Goal: Information Seeking & Learning: Learn about a topic

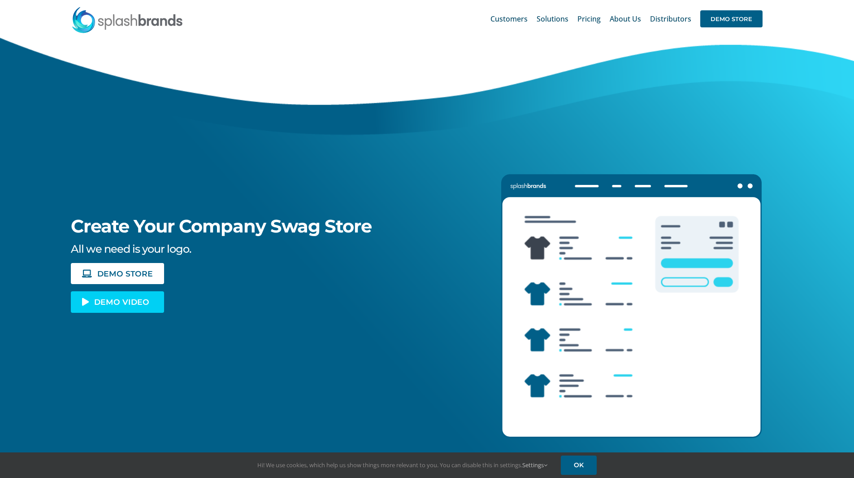
click at [130, 300] on span "DEMO VIDEO" at bounding box center [121, 302] width 55 height 8
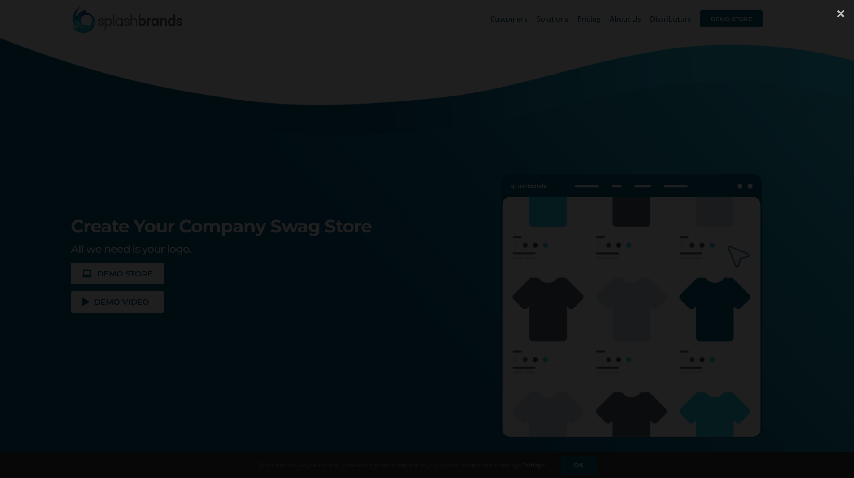
click at [841, 13] on div at bounding box center [840, 13] width 27 height 27
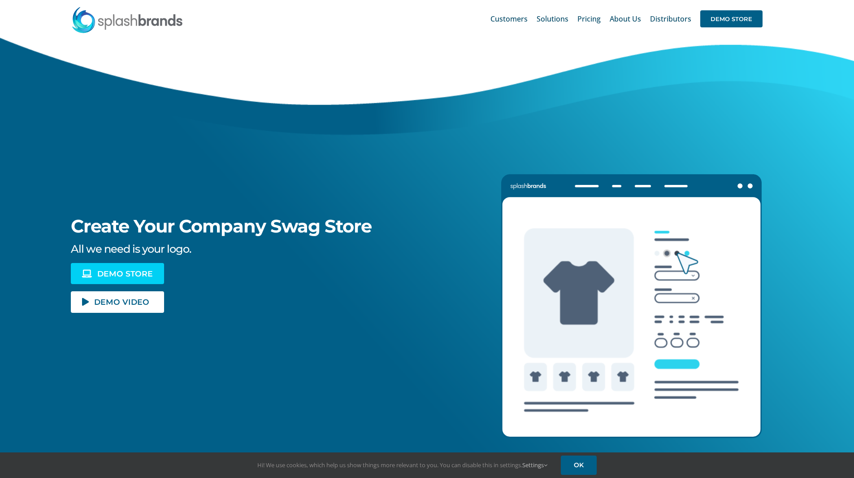
click at [148, 270] on span "DEMO STORE" at bounding box center [125, 274] width 56 height 8
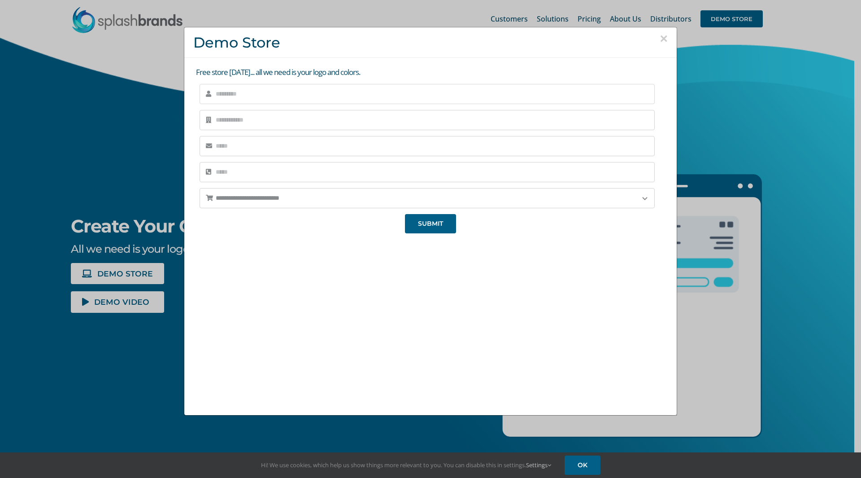
click at [266, 100] on input "text" at bounding box center [427, 94] width 455 height 20
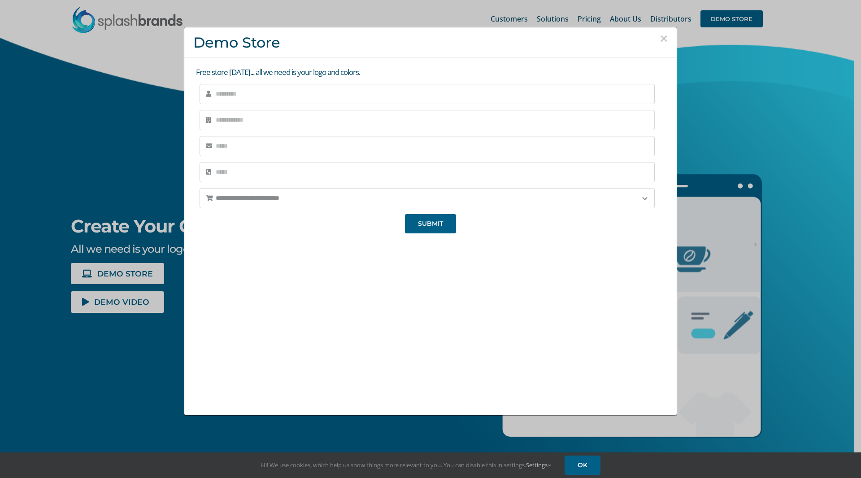
click at [262, 115] on input "text" at bounding box center [427, 120] width 455 height 20
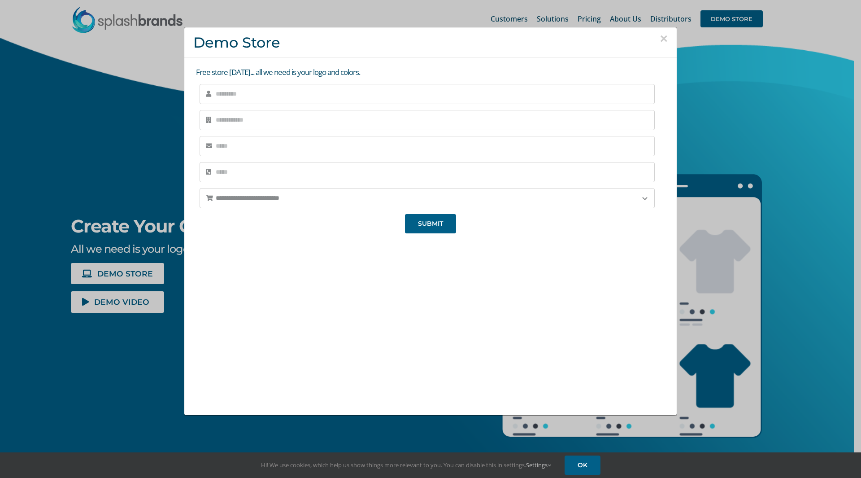
click at [256, 144] on input "email" at bounding box center [427, 146] width 455 height 20
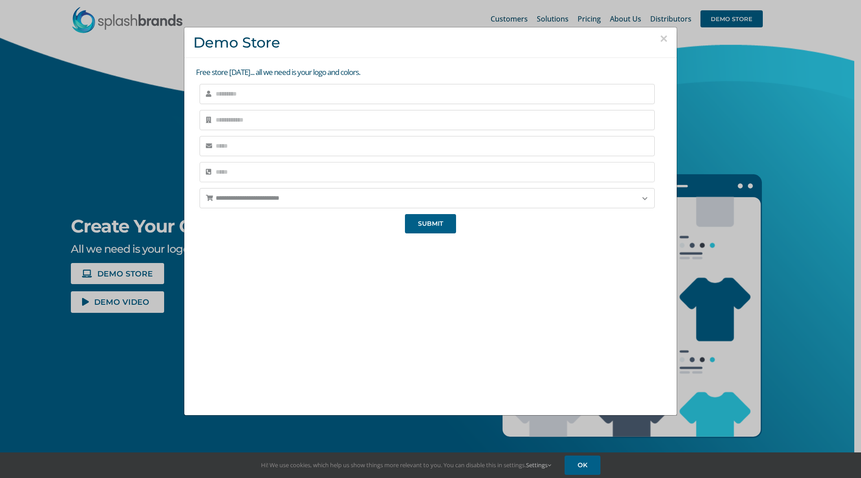
click at [226, 168] on input "tel" at bounding box center [427, 172] width 455 height 20
click at [330, 196] on select "**********" at bounding box center [427, 198] width 455 height 20
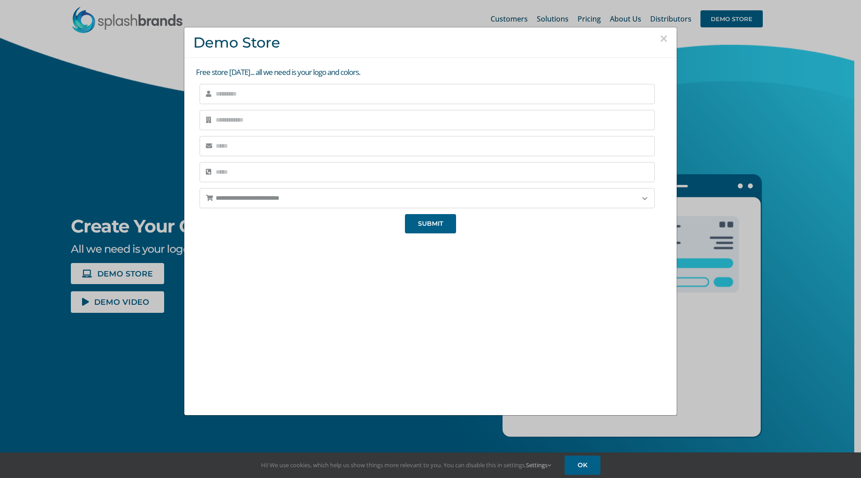
click at [213, 297] on div "We're super excited to hear from you! We'll be reaching out very soon, so we ca…" at bounding box center [430, 321] width 474 height 169
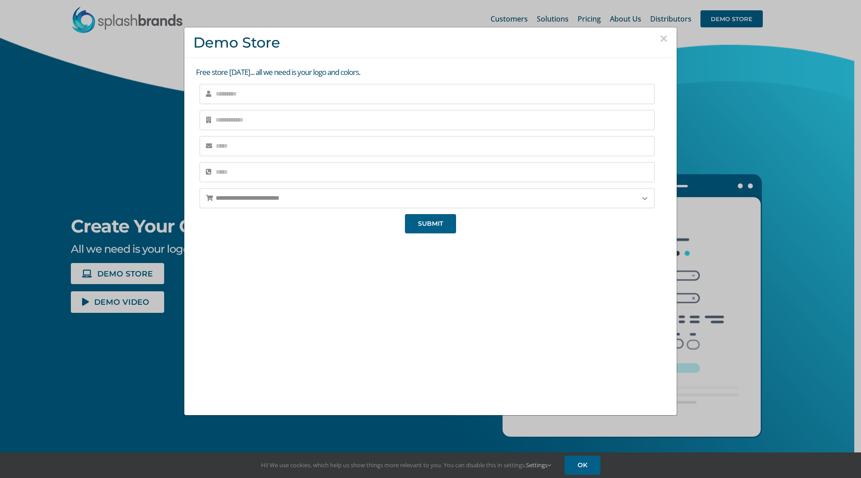
click at [661, 37] on button "×" at bounding box center [664, 38] width 8 height 13
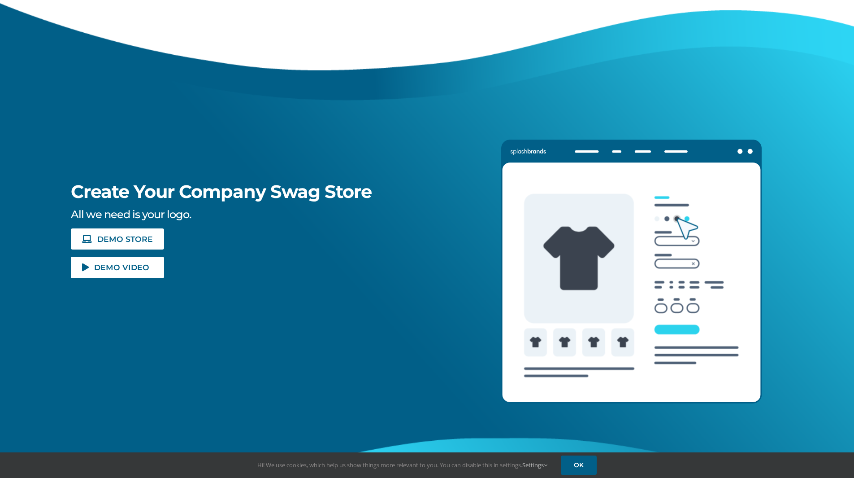
scroll to position [45, 0]
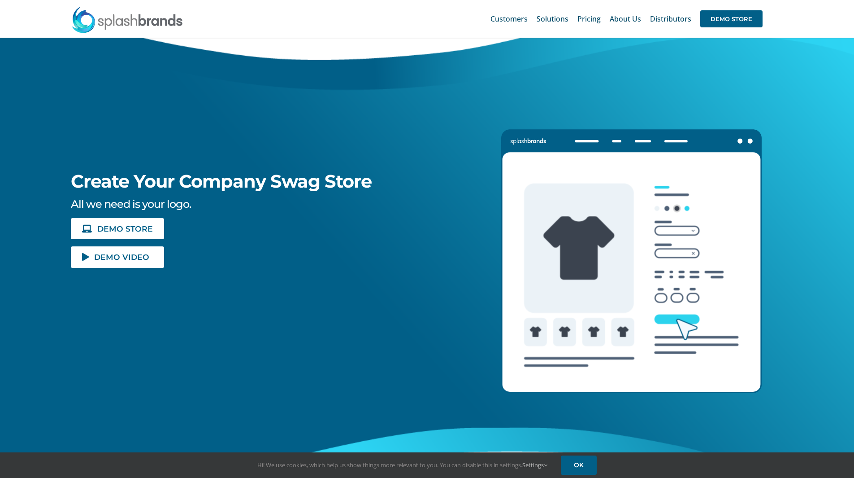
click at [132, 20] on img at bounding box center [127, 19] width 112 height 27
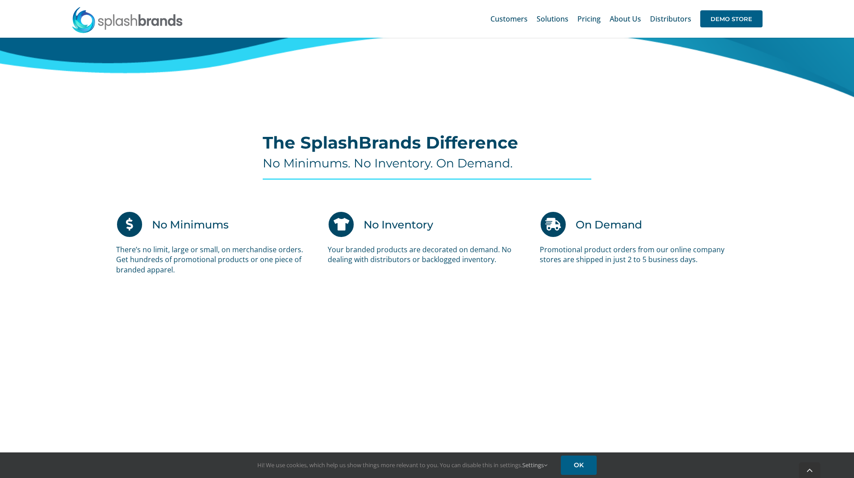
scroll to position [486, 0]
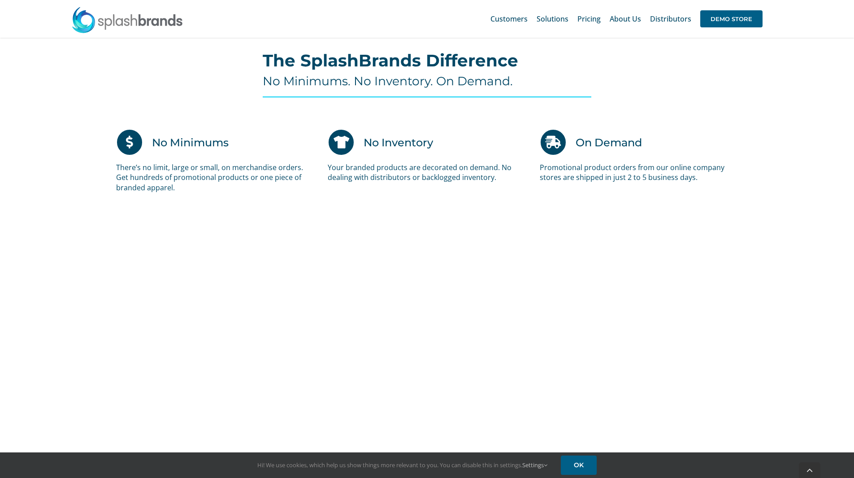
scroll to position [531, 0]
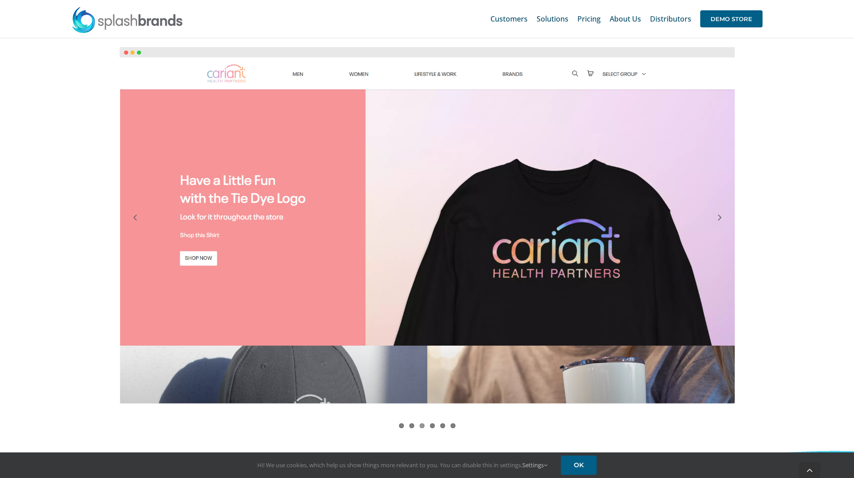
scroll to position [755, 0]
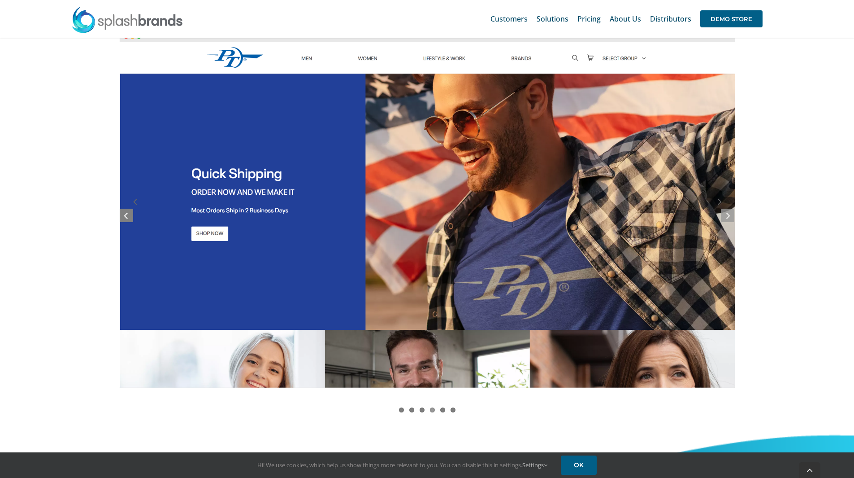
click at [125, 214] on icon at bounding box center [126, 214] width 4 height 11
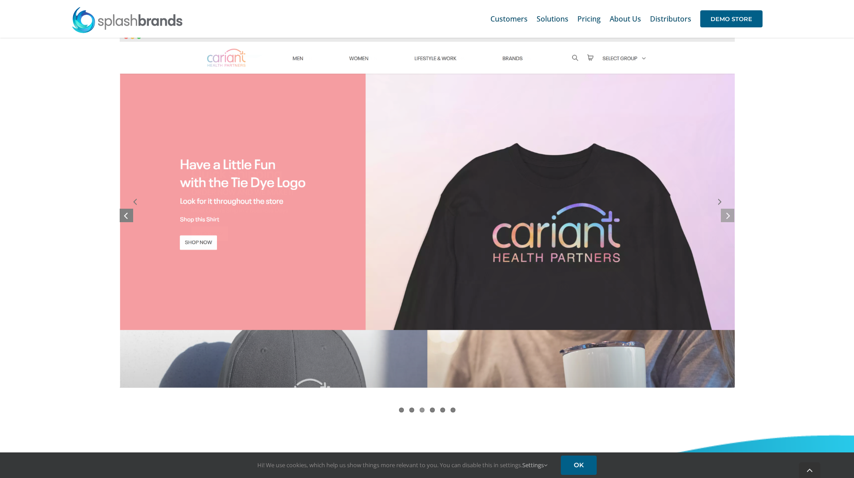
click at [125, 213] on icon at bounding box center [126, 214] width 4 height 11
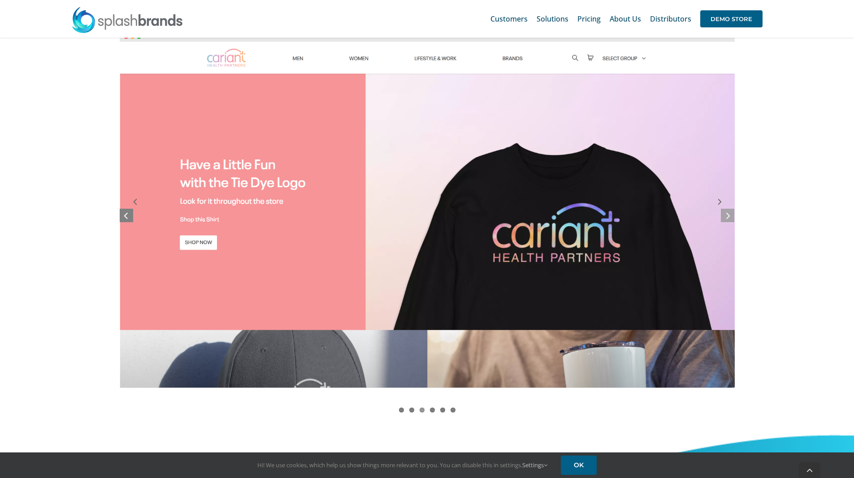
click at [125, 213] on icon at bounding box center [126, 214] width 4 height 11
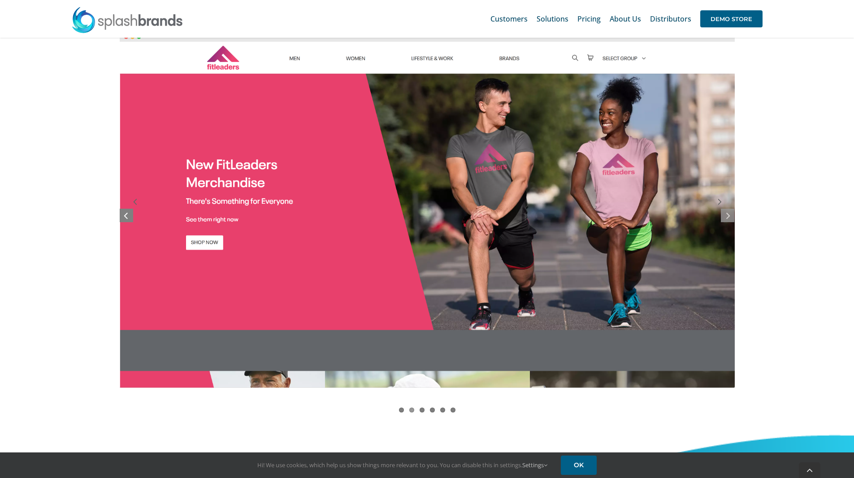
click at [125, 213] on icon at bounding box center [126, 214] width 4 height 11
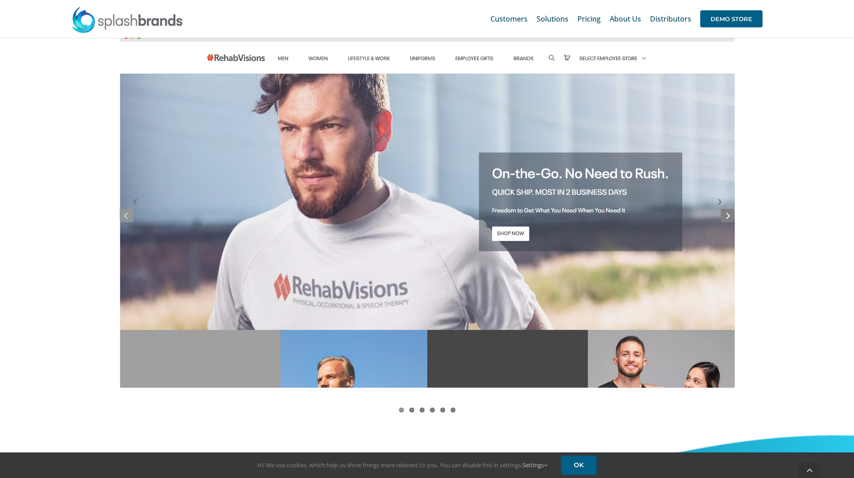
click at [731, 216] on link at bounding box center [727, 215] width 13 height 13
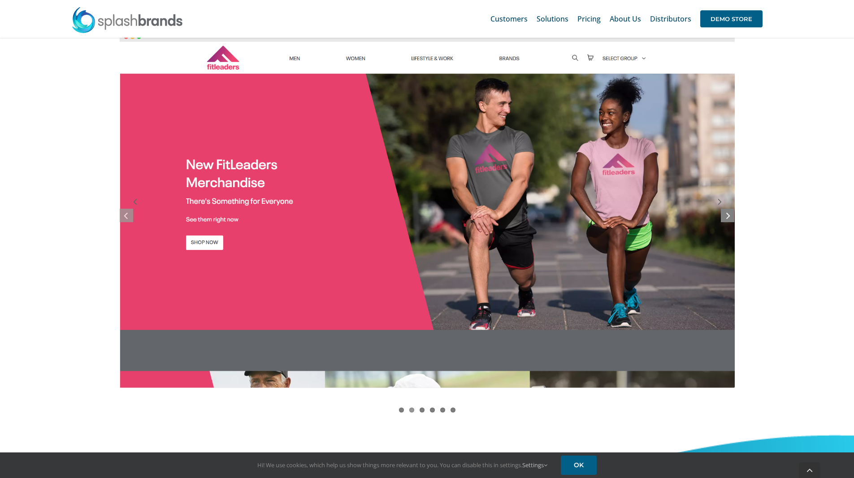
click at [728, 216] on icon at bounding box center [729, 214] width 4 height 11
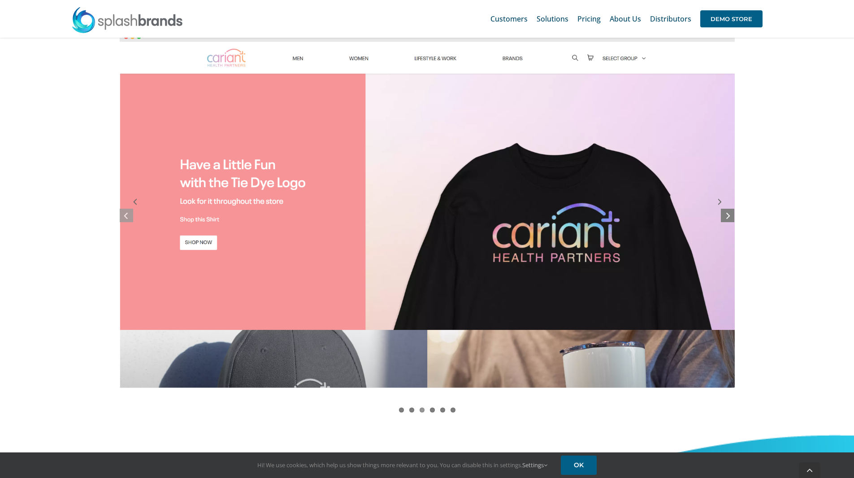
click at [728, 216] on icon at bounding box center [729, 214] width 4 height 11
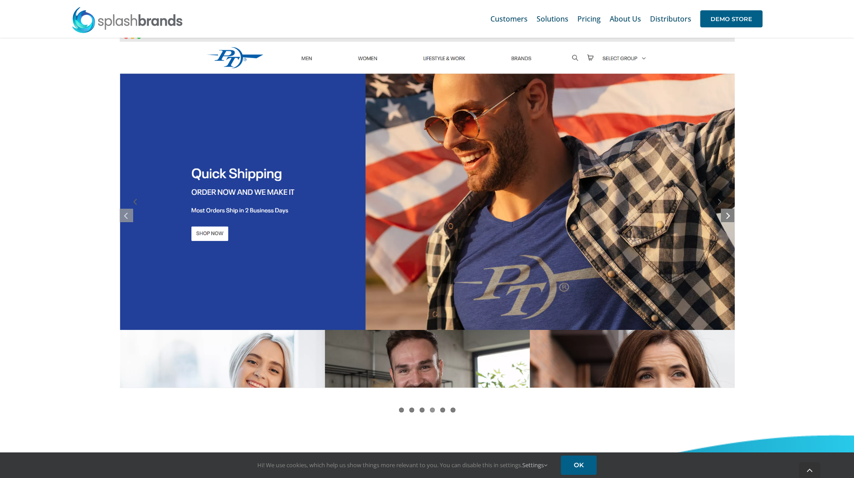
click at [728, 216] on icon at bounding box center [729, 214] width 4 height 11
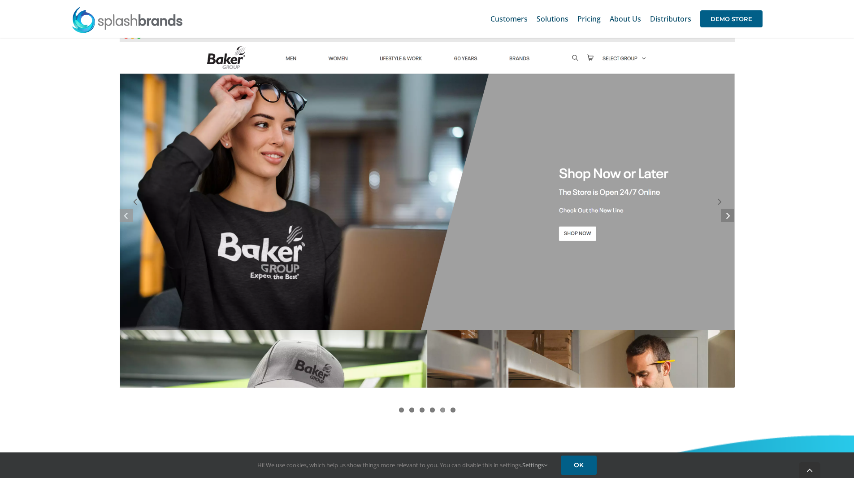
click at [728, 216] on icon at bounding box center [729, 214] width 4 height 11
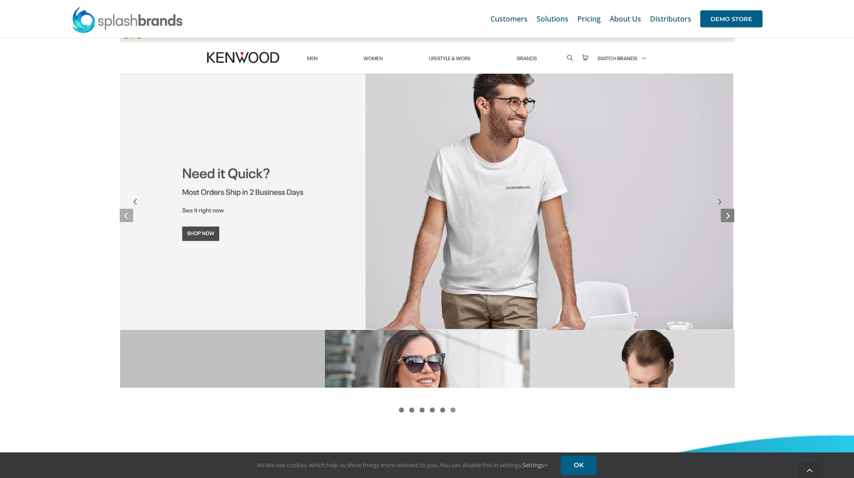
click at [728, 216] on icon at bounding box center [729, 214] width 4 height 11
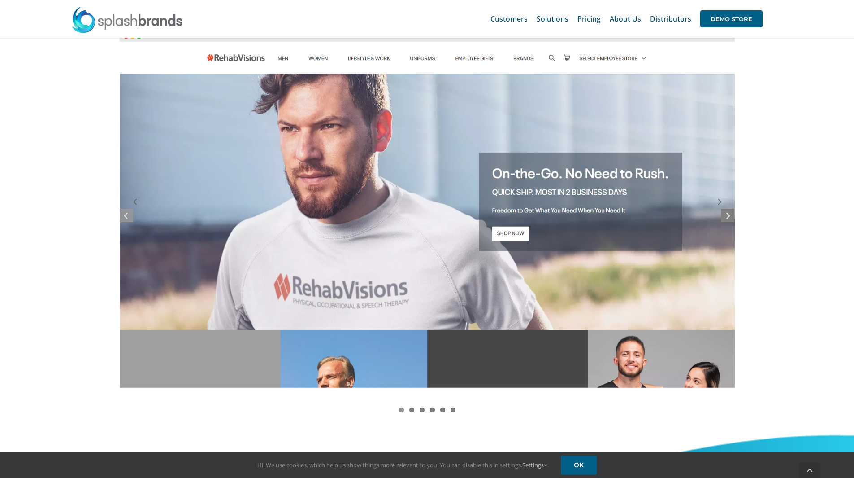
click at [728, 216] on icon at bounding box center [729, 214] width 4 height 11
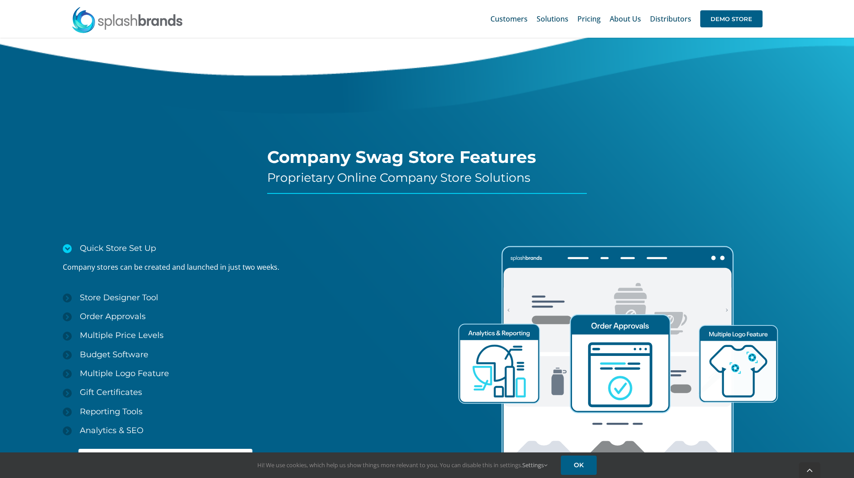
scroll to position [1293, 0]
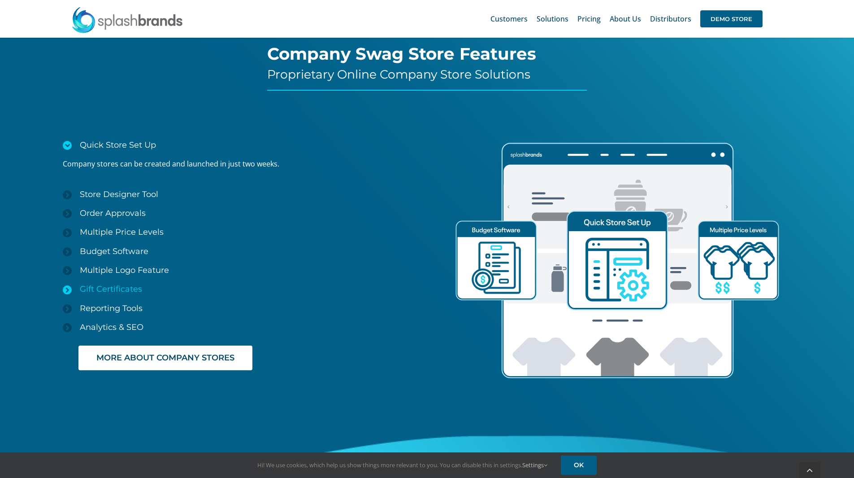
click at [109, 289] on span "Gift Certificates" at bounding box center [111, 289] width 62 height 10
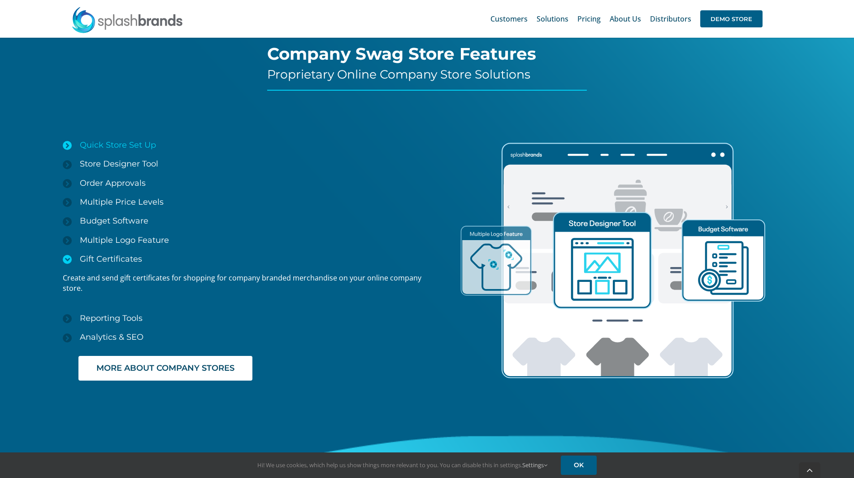
click at [118, 146] on span "Quick Store Set Up" at bounding box center [118, 145] width 76 height 10
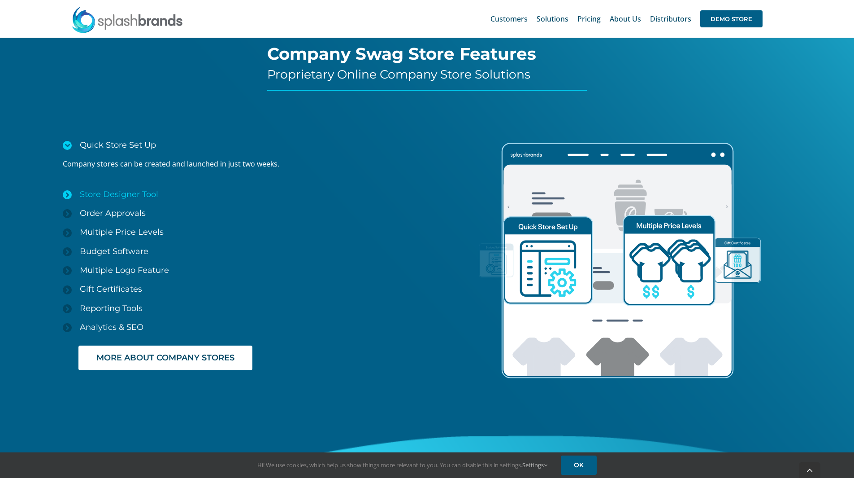
click at [107, 194] on span "Store Designer Tool" at bounding box center [119, 194] width 78 height 10
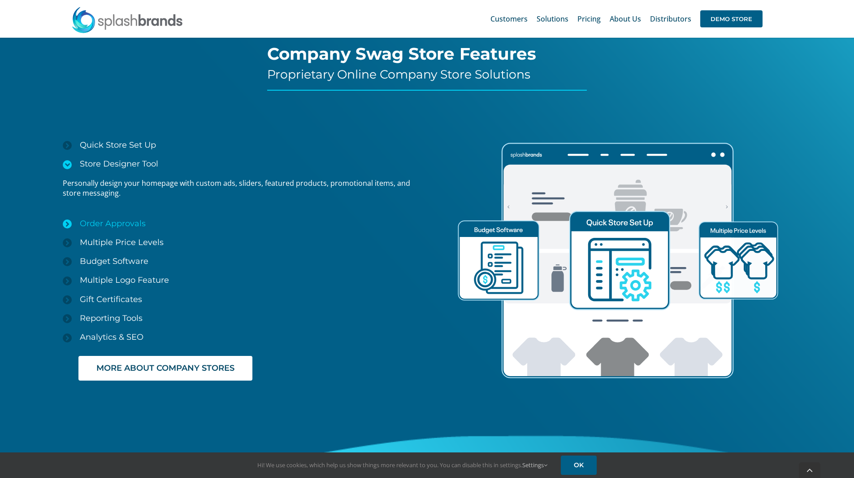
click at [118, 223] on span "Order Approvals" at bounding box center [113, 223] width 66 height 10
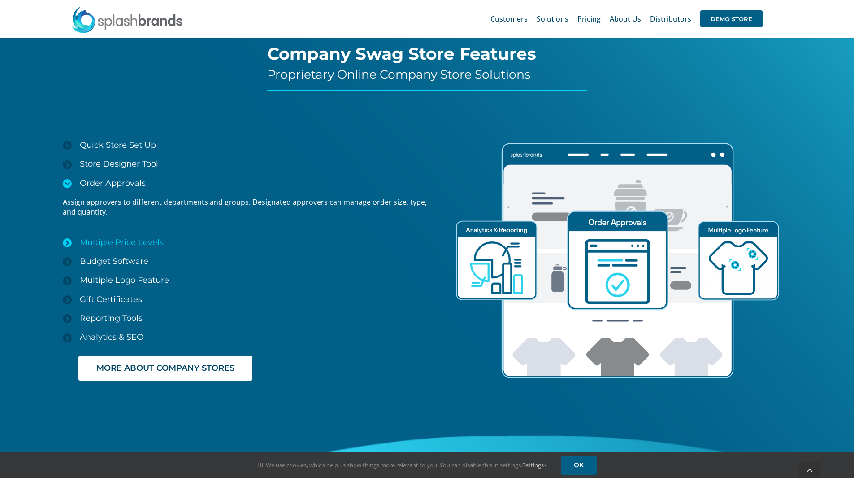
click at [104, 244] on span "Multiple Price Levels" at bounding box center [122, 242] width 84 height 10
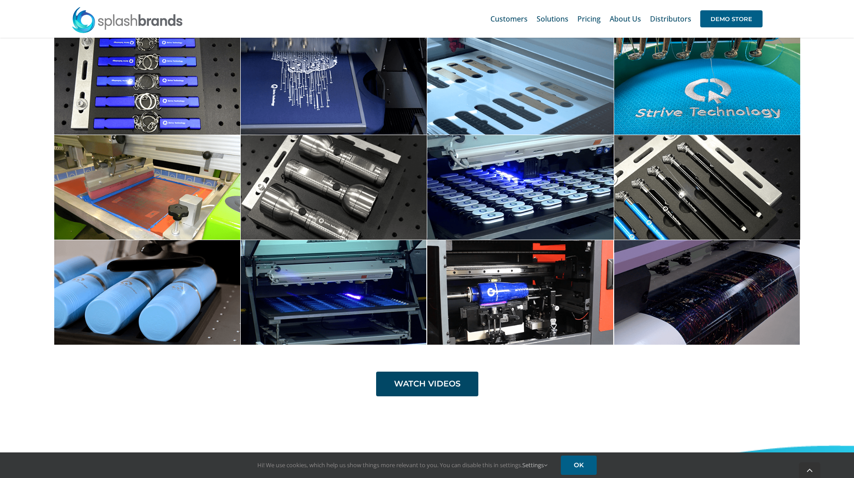
scroll to position [2953, 0]
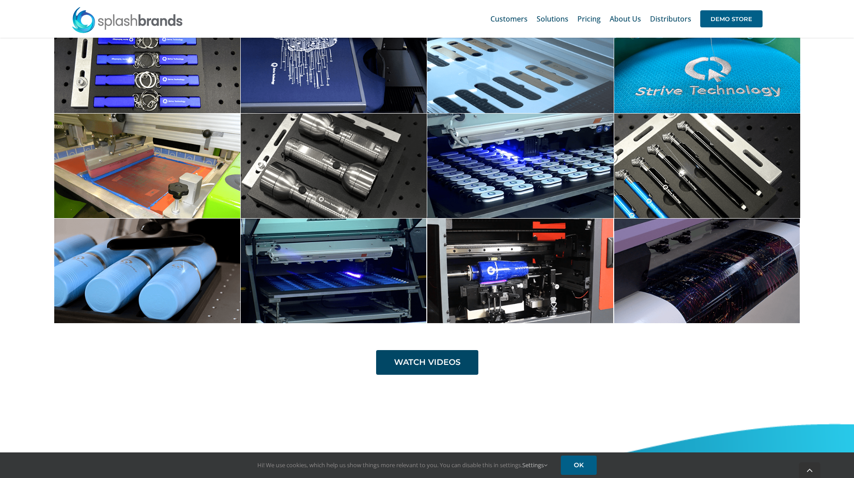
click at [366, 278] on span at bounding box center [333, 270] width 187 height 104
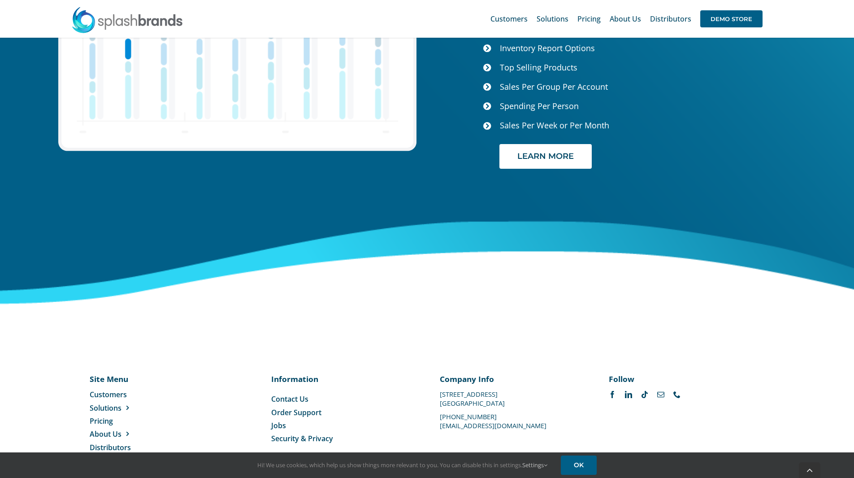
scroll to position [3708, 0]
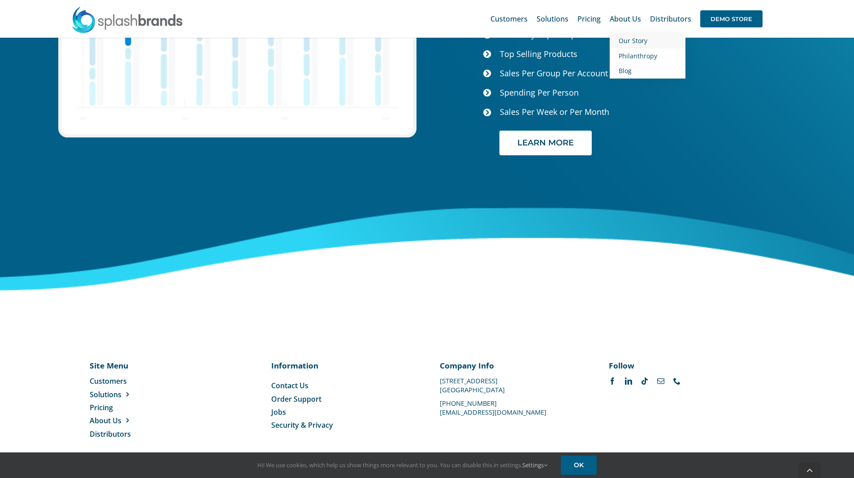
click at [633, 38] on span "Our Story" at bounding box center [633, 40] width 29 height 9
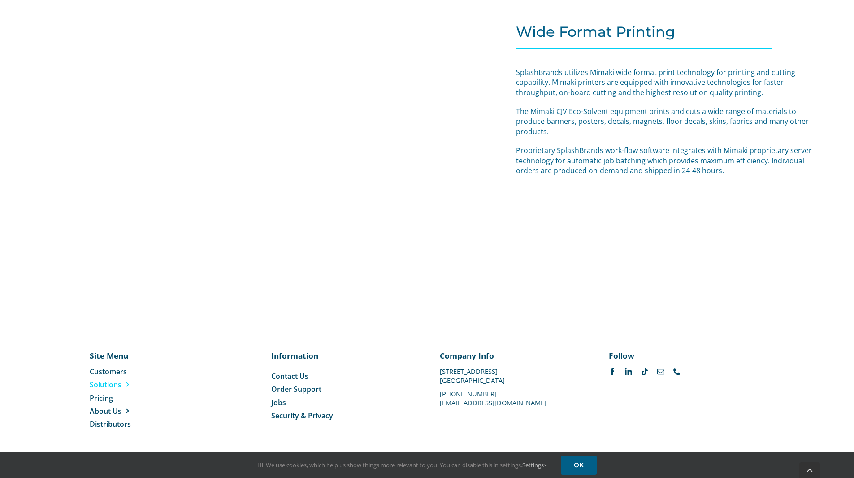
scroll to position [3753, 0]
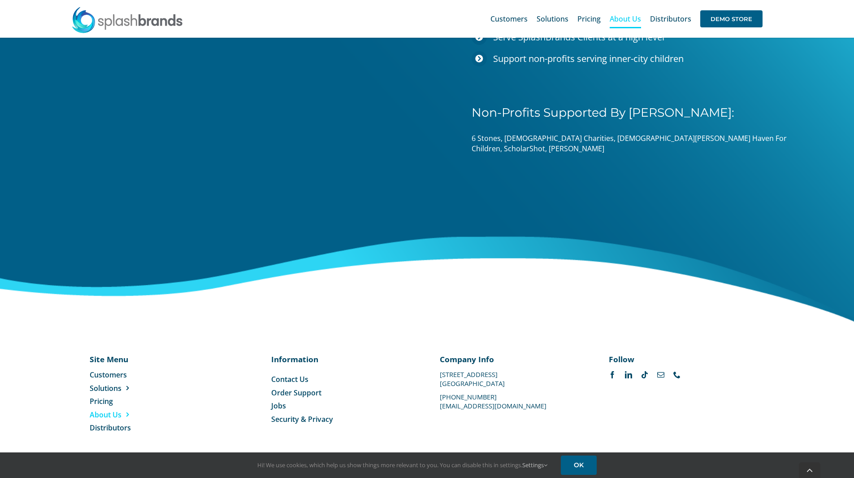
scroll to position [1335, 0]
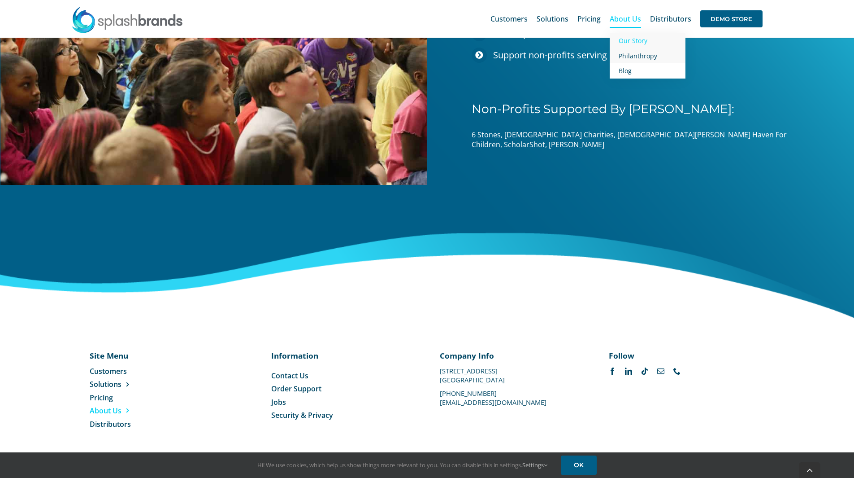
click at [637, 56] on span "Philanthropy" at bounding box center [638, 56] width 39 height 9
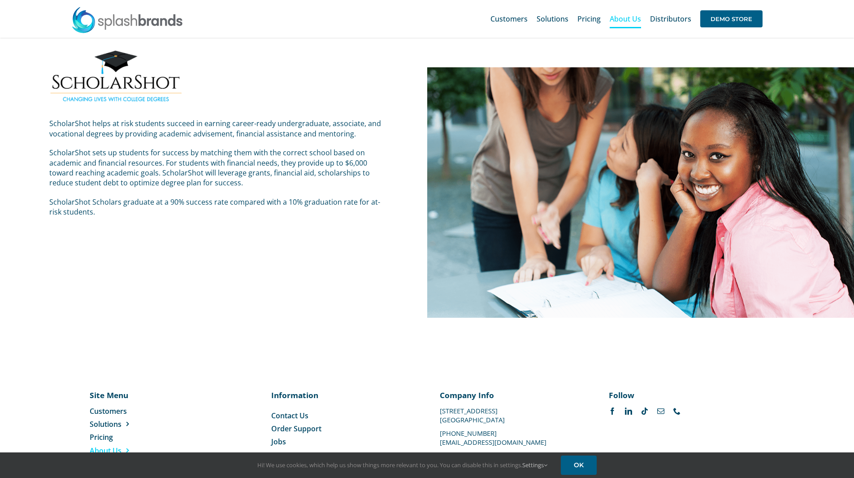
scroll to position [1689, 0]
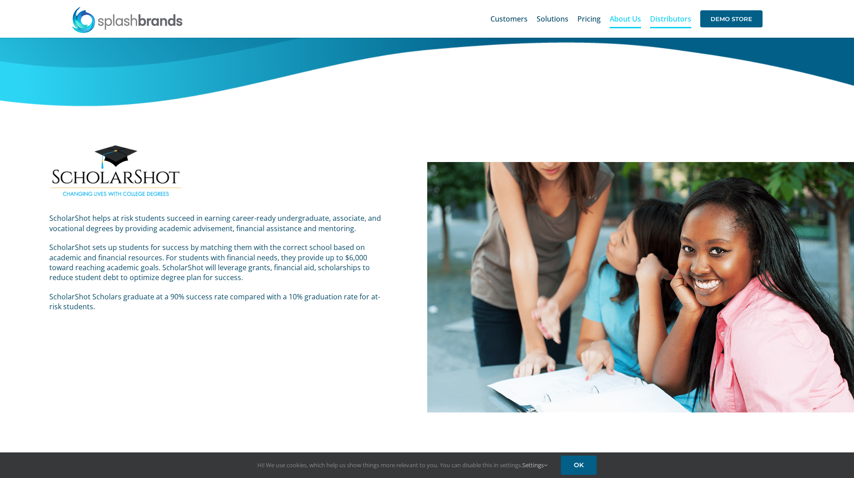
click at [671, 19] on span "Distributors" at bounding box center [670, 18] width 41 height 7
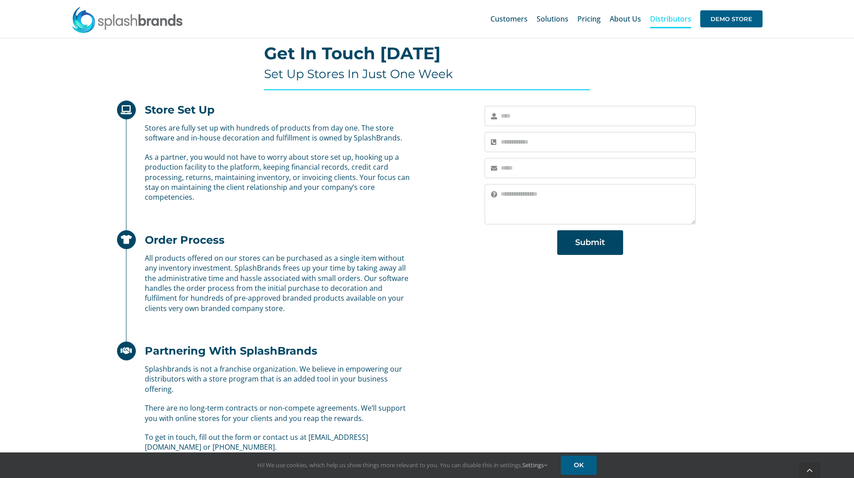
scroll to position [352, 0]
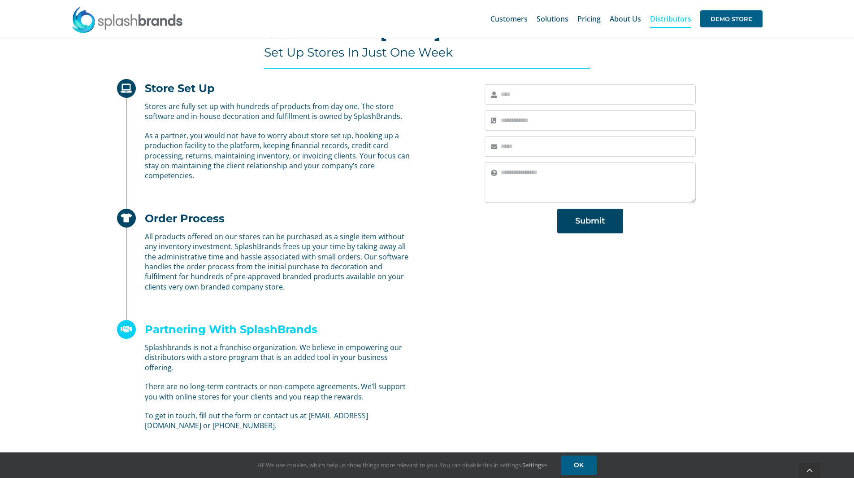
click at [277, 328] on h2 "Partnering With SplashBrands" at bounding box center [231, 328] width 173 height 13
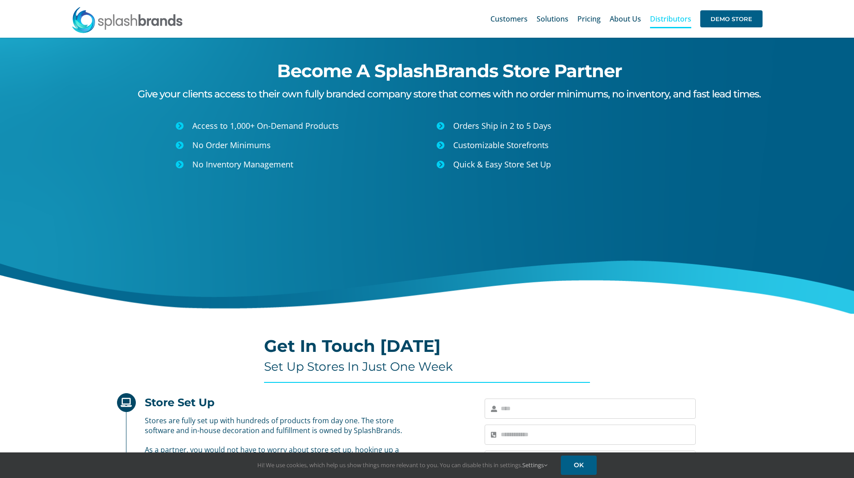
scroll to position [0, 0]
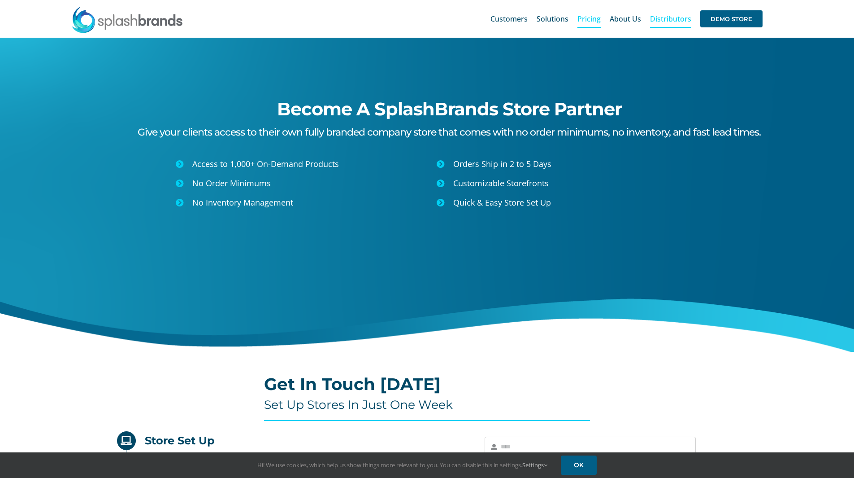
click at [581, 17] on span "Pricing" at bounding box center [589, 18] width 23 height 7
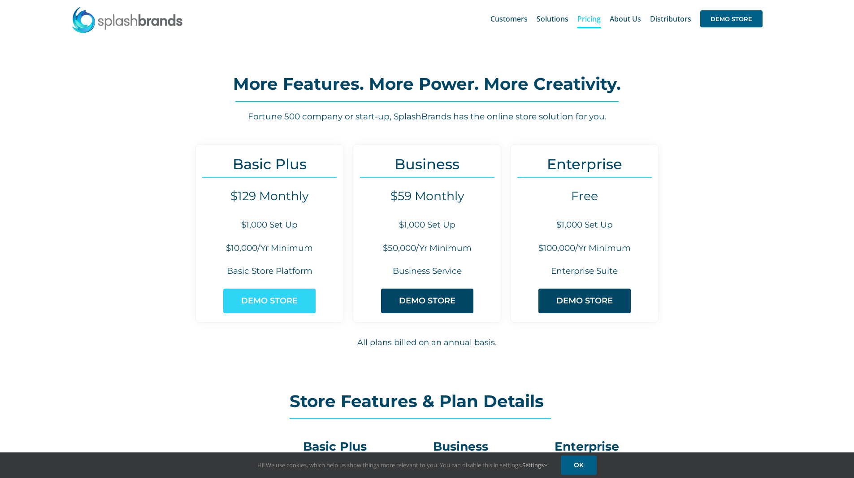
click at [255, 303] on span "DEMO STORE" at bounding box center [269, 300] width 57 height 9
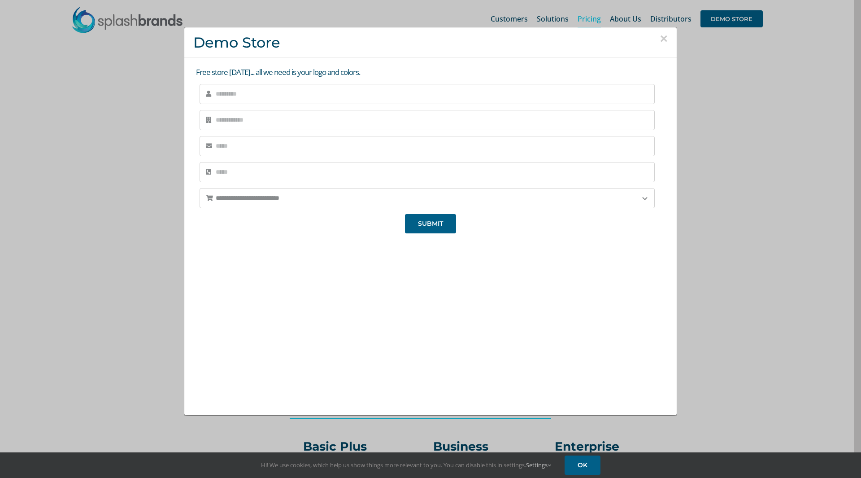
drag, startPoint x: 712, startPoint y: 69, endPoint x: 708, endPoint y: 69, distance: 4.5
click at [708, 70] on div "**********" at bounding box center [430, 239] width 861 height 478
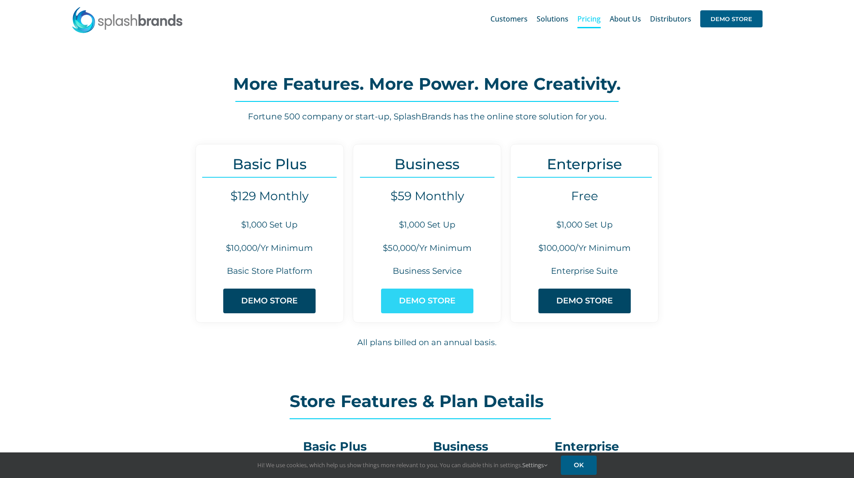
click at [423, 293] on link "DEMO STORE" at bounding box center [427, 300] width 92 height 25
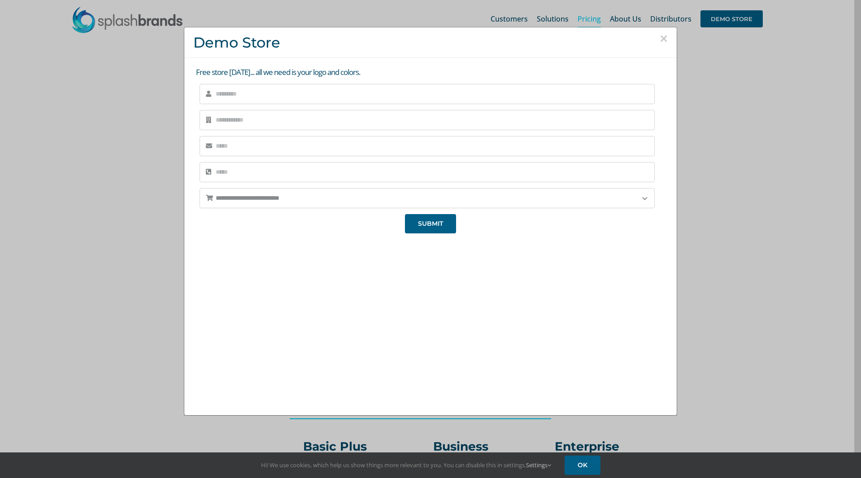
click at [662, 41] on button "×" at bounding box center [664, 38] width 8 height 13
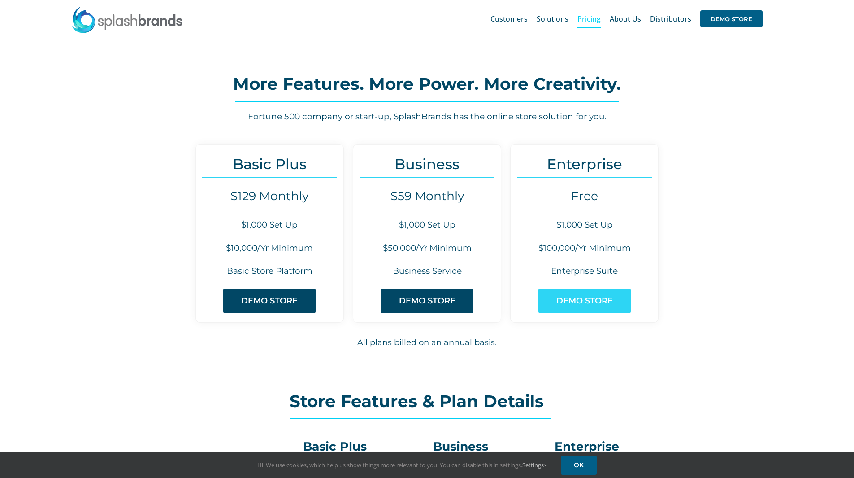
click at [596, 298] on span "DEMO STORE" at bounding box center [585, 300] width 57 height 9
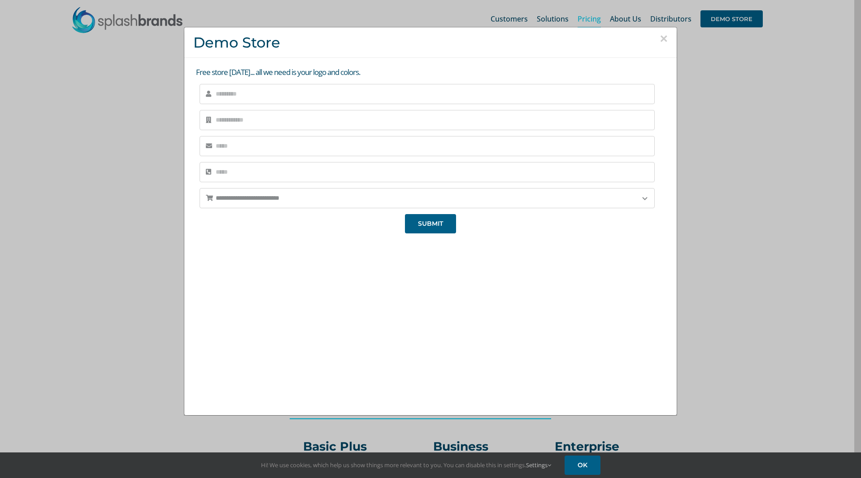
click at [662, 37] on button "×" at bounding box center [664, 38] width 8 height 13
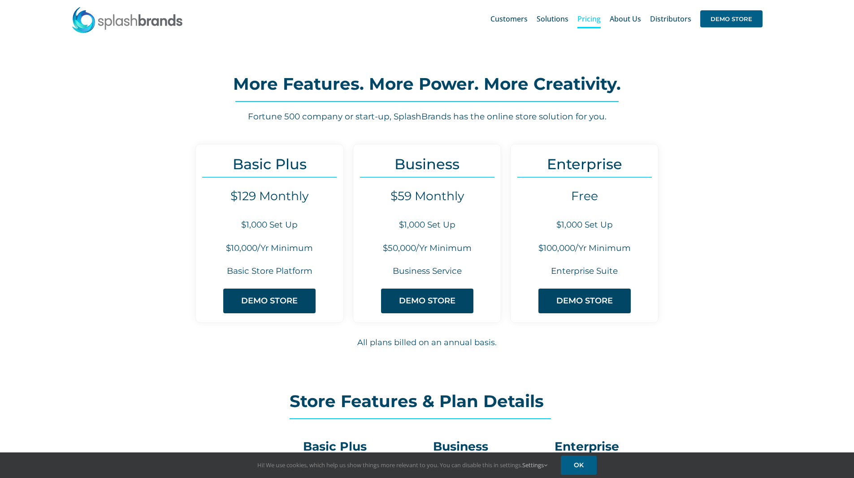
click at [109, 20] on img at bounding box center [127, 19] width 112 height 27
